Goal: Navigation & Orientation: Understand site structure

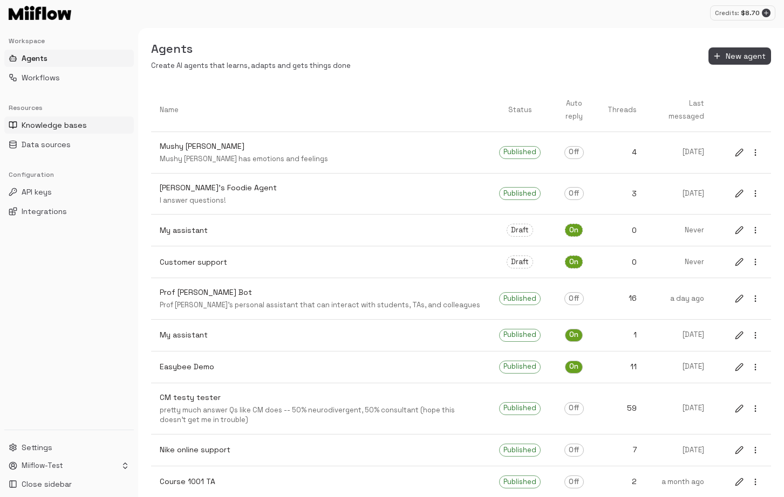
click at [70, 129] on span "Knowledge bases" at bounding box center [54, 125] width 65 height 11
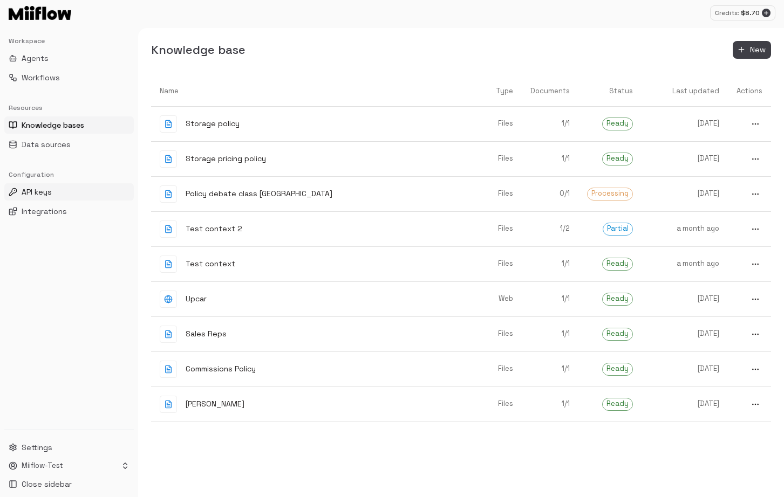
click at [65, 193] on button "API keys" at bounding box center [68, 191] width 129 height 17
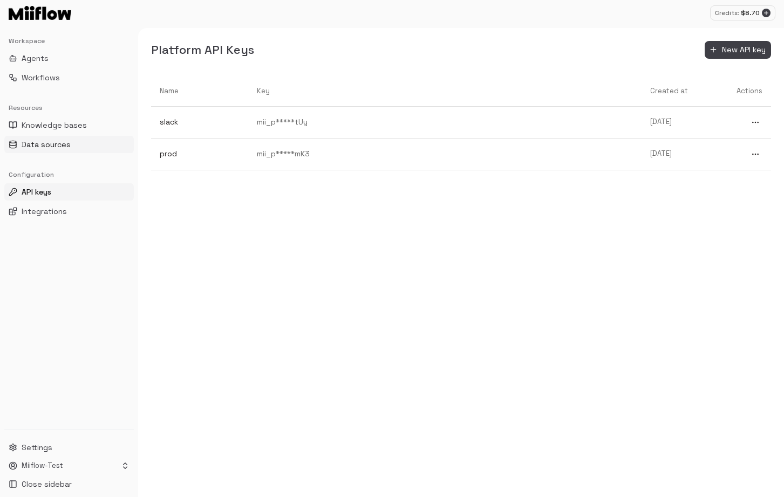
click at [78, 139] on button "Data sources" at bounding box center [68, 144] width 129 height 17
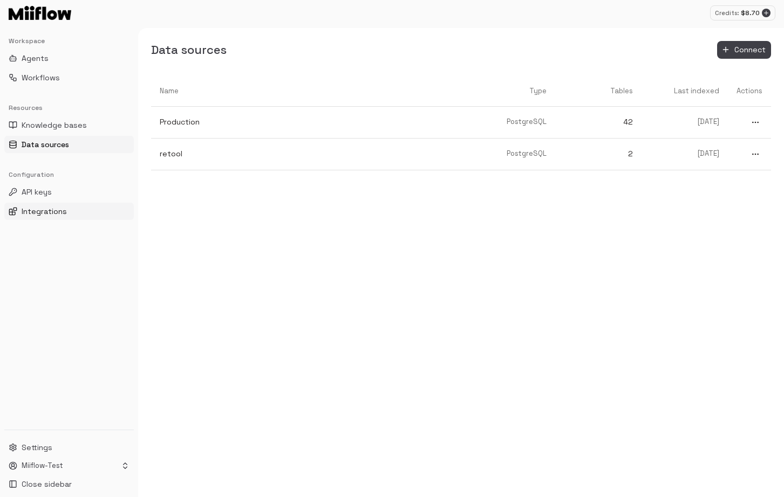
click at [52, 212] on span "Integrations" at bounding box center [44, 211] width 45 height 11
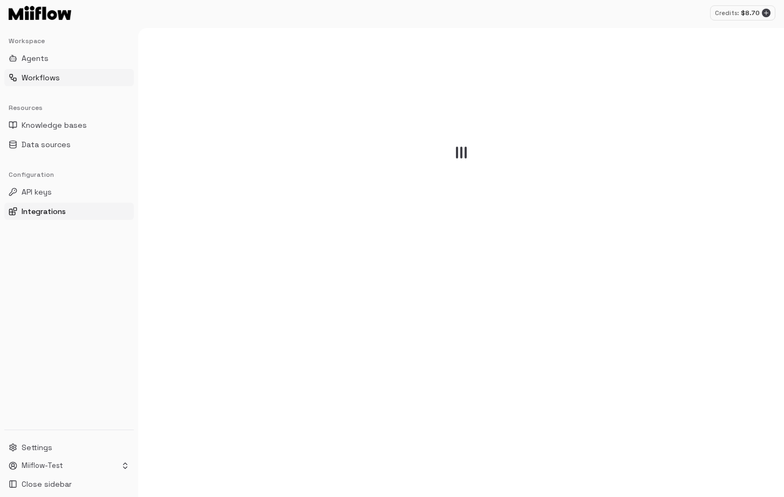
click at [56, 77] on span "Workflows" at bounding box center [41, 77] width 38 height 11
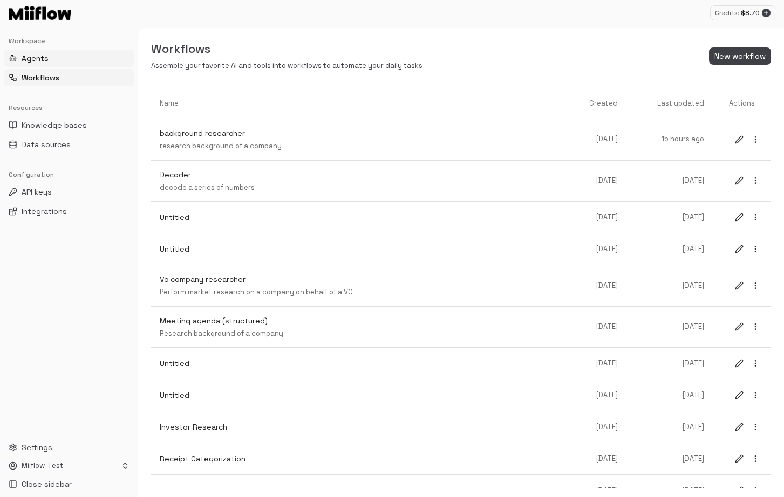
click at [50, 63] on button "Agents" at bounding box center [68, 58] width 129 height 17
